Goal: Transaction & Acquisition: Purchase product/service

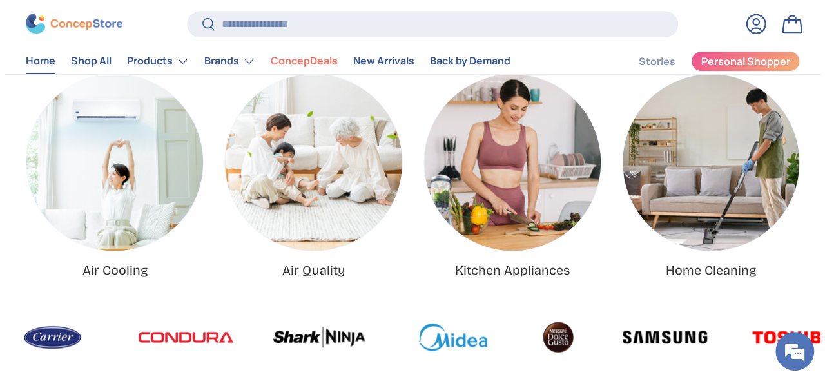
scroll to position [0, 1629]
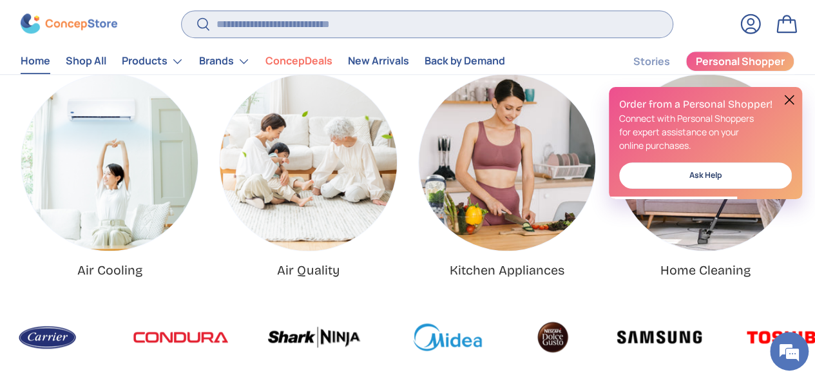
click at [312, 30] on input "Search" at bounding box center [427, 24] width 491 height 26
type input "**********"
click at [182, 10] on button "Search" at bounding box center [196, 25] width 29 height 30
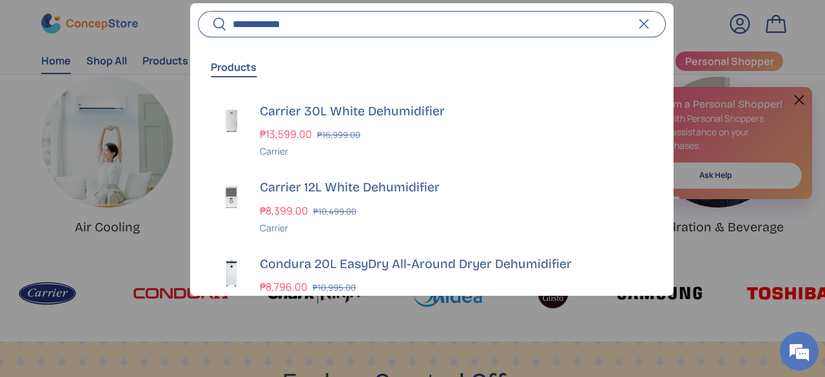
scroll to position [0, 0]
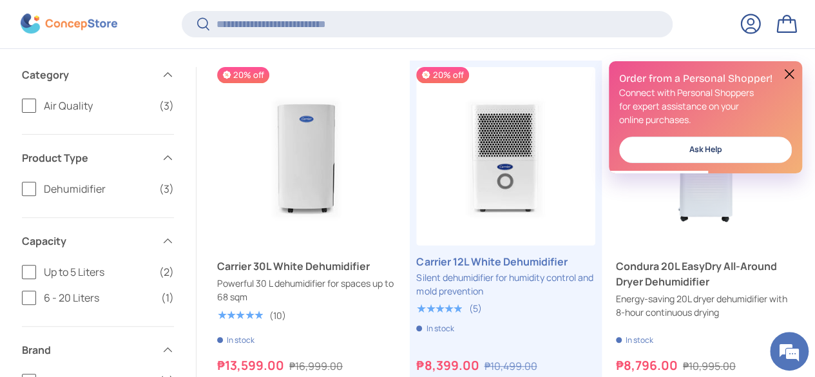
click at [787, 75] on button at bounding box center [788, 73] width 15 height 15
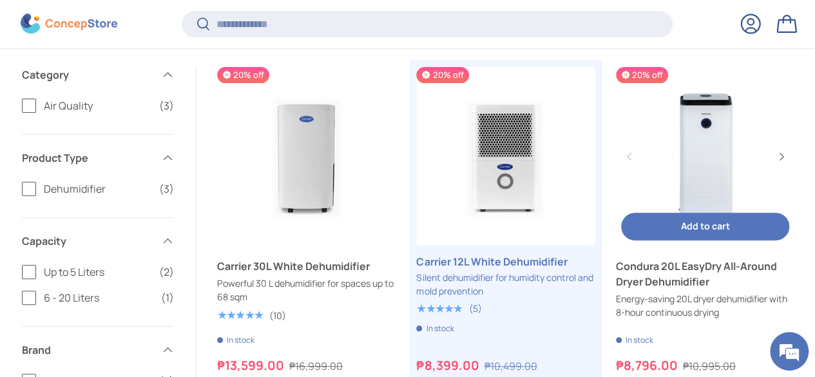
click at [616, 118] on link "Condura 20L EasyDry All-Around Dryer Dehumidifier" at bounding box center [705, 156] width 178 height 178
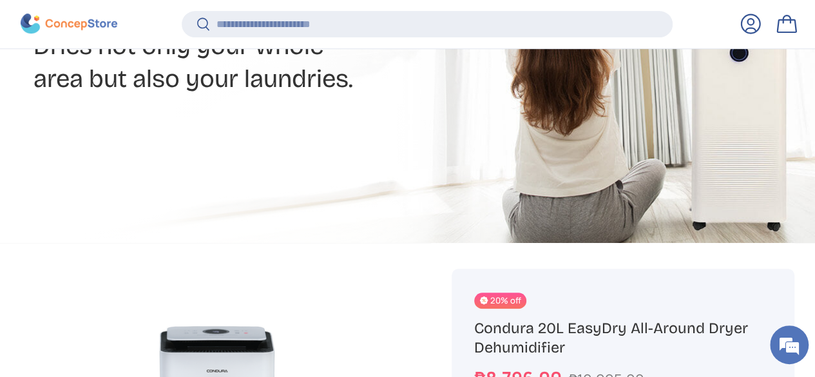
scroll to position [512, 0]
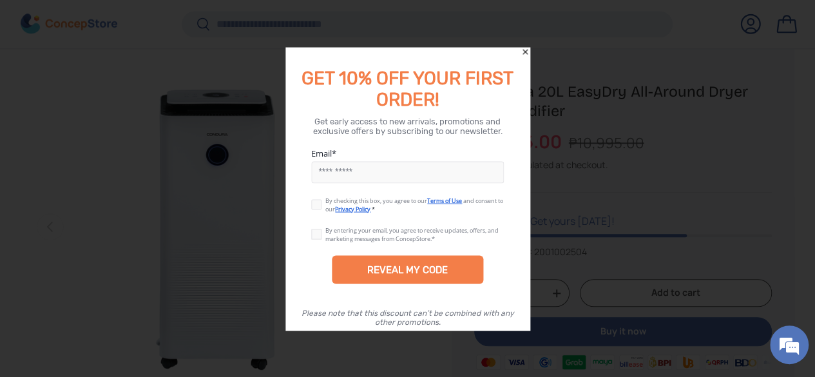
click at [523, 52] on icon "Close" at bounding box center [525, 51] width 9 height 9
